Goal: Information Seeking & Learning: Learn about a topic

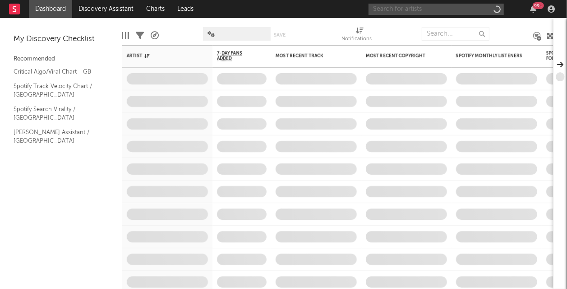
click at [444, 7] on input "text" at bounding box center [436, 9] width 135 height 11
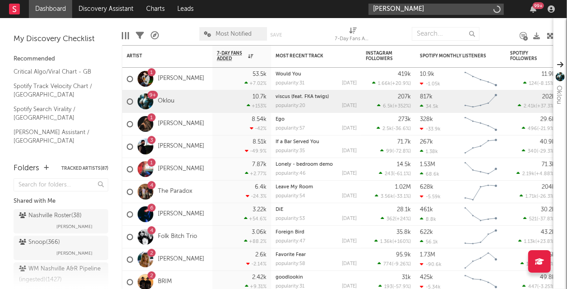
type input "[PERSON_NAME]"
click at [211, 213] on div "6 [PERSON_NAME]" at bounding box center [167, 214] width 90 height 23
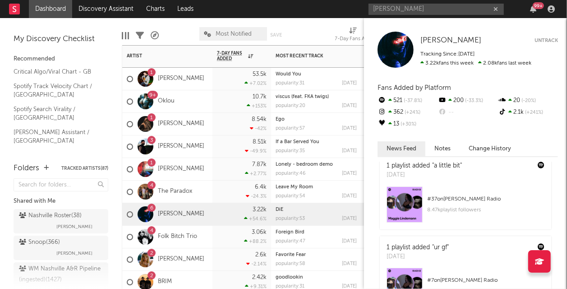
scroll to position [383, 0]
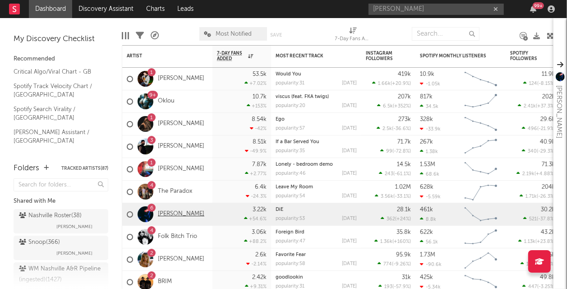
click at [170, 212] on link "[PERSON_NAME]" at bounding box center [181, 214] width 46 height 8
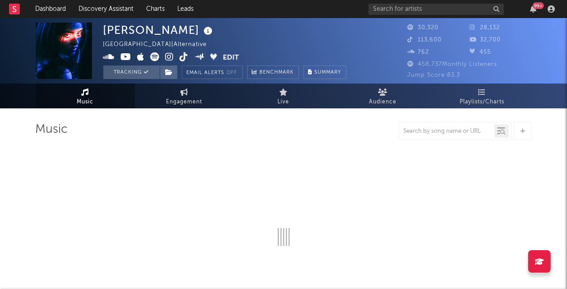
select select "6m"
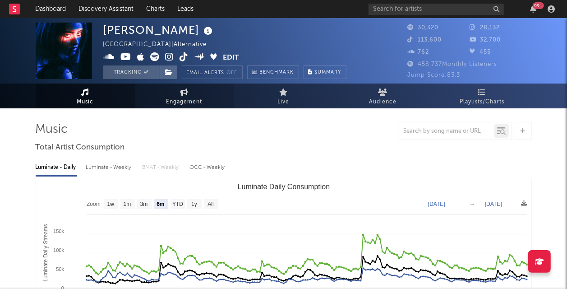
click at [197, 97] on span "Engagement" at bounding box center [184, 102] width 36 height 11
select select "1w"
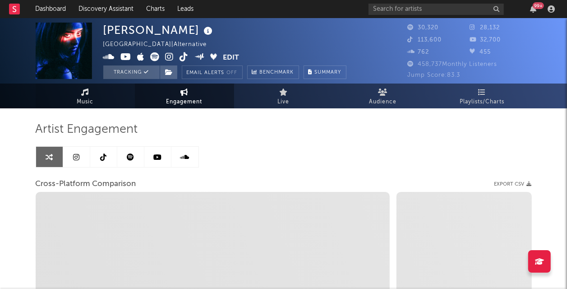
click at [91, 105] on span "Music" at bounding box center [85, 102] width 17 height 11
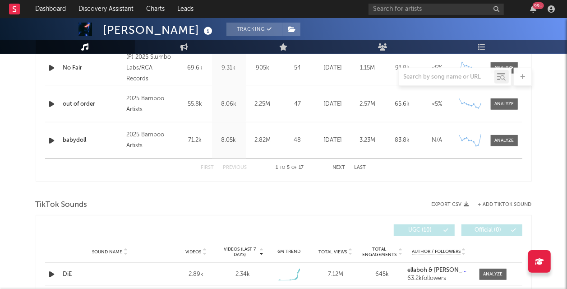
select select "6m"
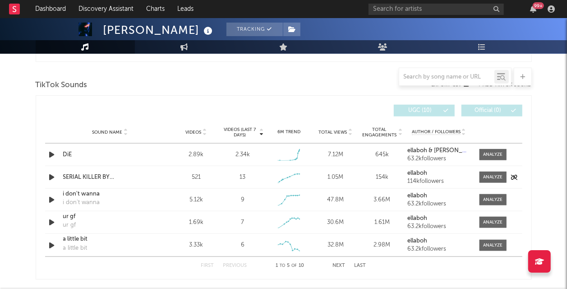
scroll to position [594, 0]
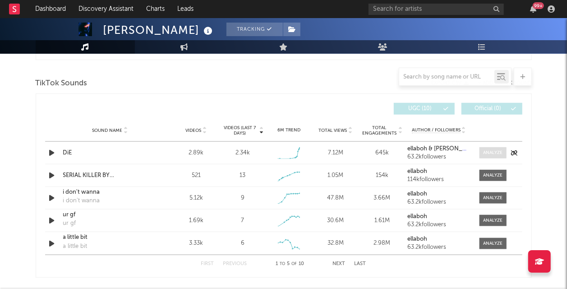
click at [481, 154] on span at bounding box center [493, 152] width 27 height 11
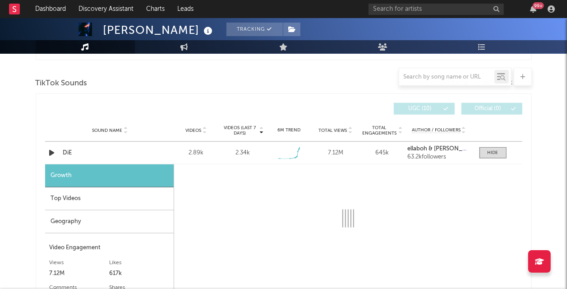
select select "1w"
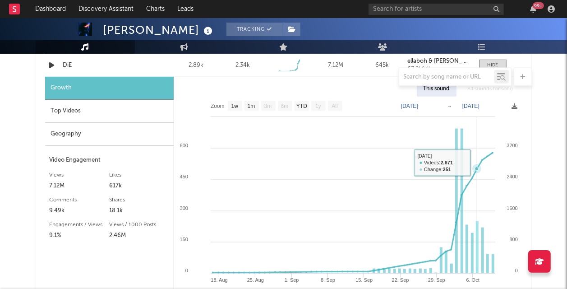
scroll to position [651, 0]
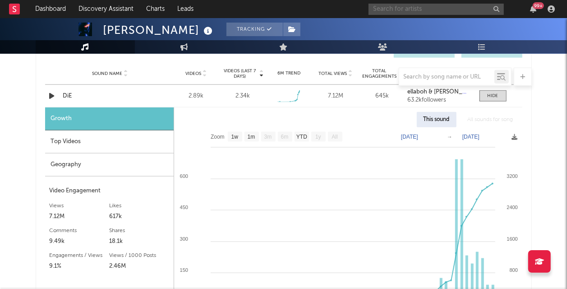
click at [406, 6] on input "text" at bounding box center [436, 9] width 135 height 11
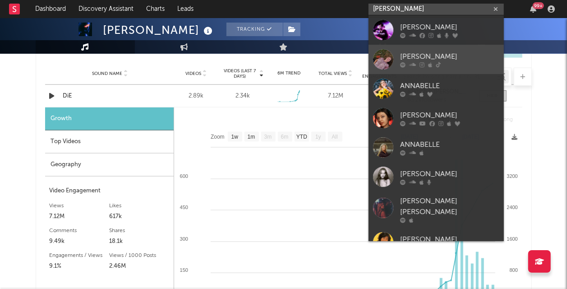
type input "[PERSON_NAME]"
click at [422, 60] on div "[PERSON_NAME]" at bounding box center [449, 56] width 99 height 11
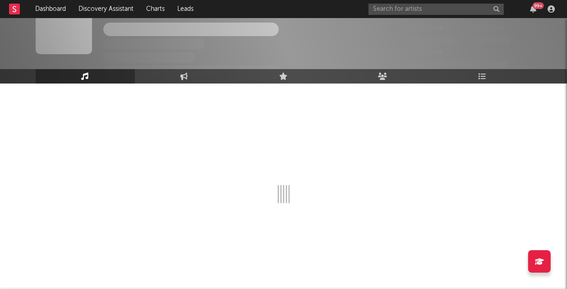
scroll to position [651, 0]
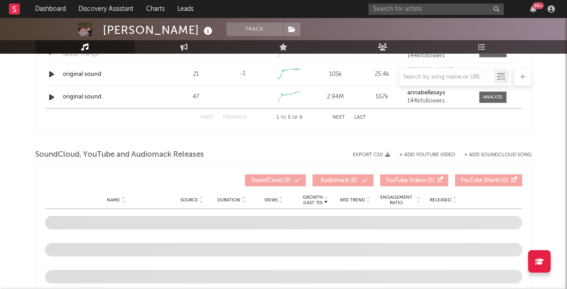
select select "1w"
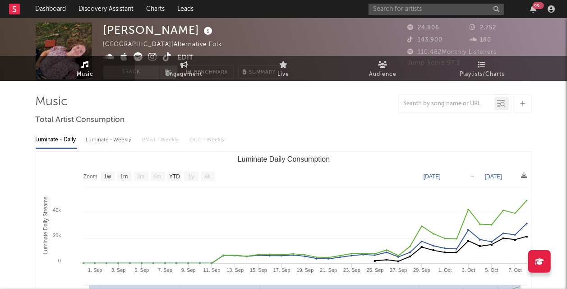
scroll to position [0, 0]
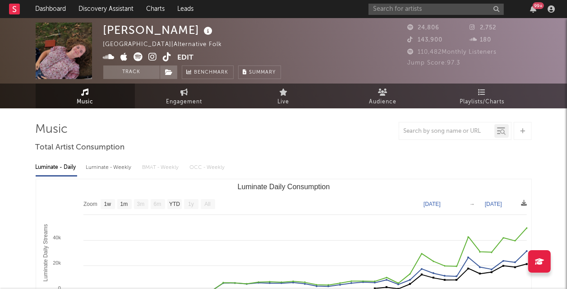
click at [166, 57] on icon at bounding box center [167, 56] width 9 height 9
